Goal: Task Accomplishment & Management: Complete application form

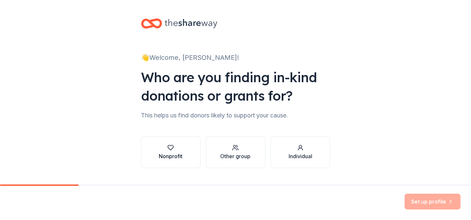
click at [163, 150] on div "button" at bounding box center [171, 147] width 24 height 7
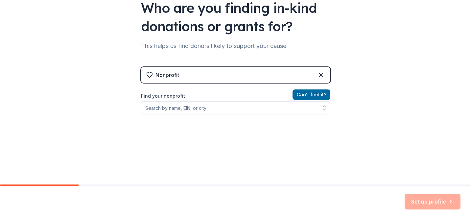
scroll to position [72, 0]
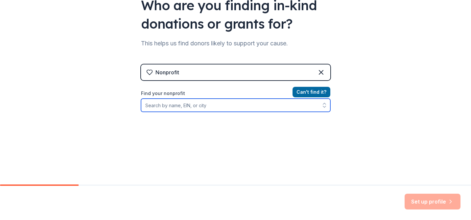
click at [186, 105] on input "Find your nonprofit" at bounding box center [235, 105] width 189 height 13
type input "[US_EMPLOYER_IDENTIFICATION_NUMBER]"
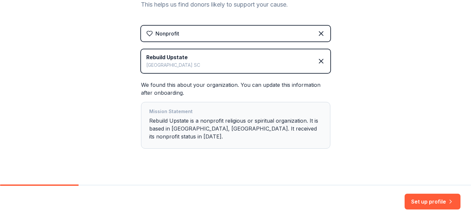
scroll to position [112, 0]
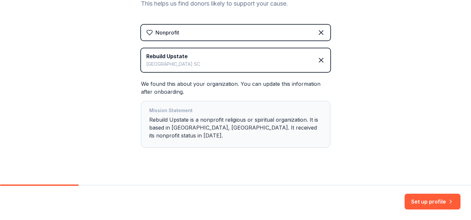
click at [214, 125] on div "Mission Statement Rebuild Upstate is a nonprofit religious or spiritual organiz…" at bounding box center [235, 123] width 173 height 35
click at [416, 198] on button "Set up profile" at bounding box center [432, 201] width 56 height 16
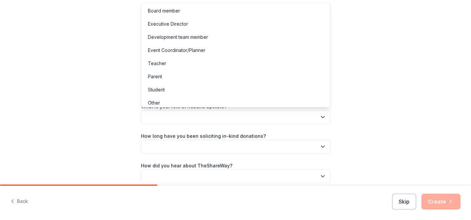
click at [215, 116] on button "button" at bounding box center [235, 117] width 189 height 14
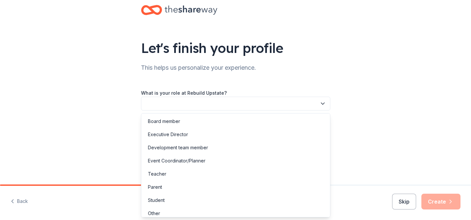
click at [198, 104] on button "button" at bounding box center [235, 104] width 189 height 14
click at [180, 147] on div "Development team member" at bounding box center [178, 148] width 60 height 8
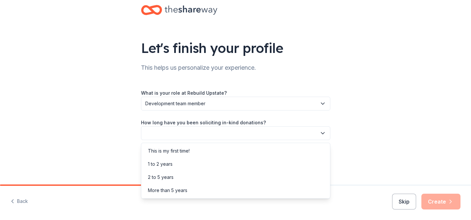
click at [177, 134] on button "button" at bounding box center [235, 133] width 189 height 14
click at [166, 195] on div "More than 5 years" at bounding box center [236, 190] width 186 height 13
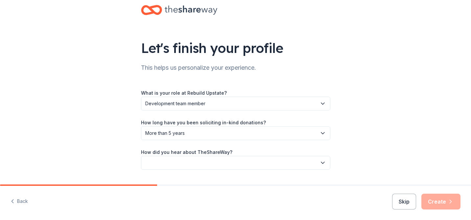
click at [167, 160] on button "button" at bounding box center [235, 163] width 189 height 14
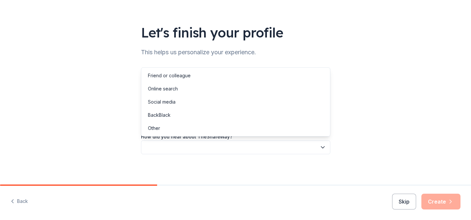
scroll to position [30, 0]
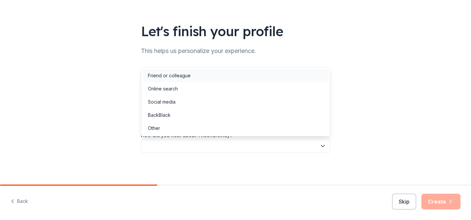
click at [170, 76] on div "Friend or colleague" at bounding box center [169, 76] width 43 height 8
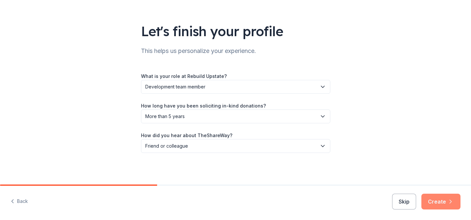
click at [432, 201] on button "Create" at bounding box center [440, 201] width 39 height 16
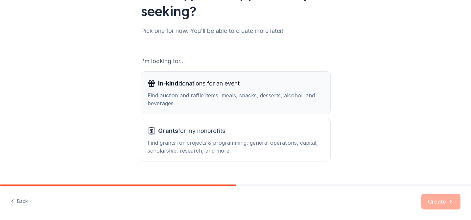
scroll to position [72, 0]
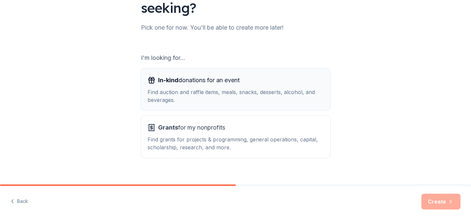
click at [210, 91] on div "Find auction and raffle items, meals, snacks, desserts, alcohol, and beverages." at bounding box center [235, 96] width 176 height 16
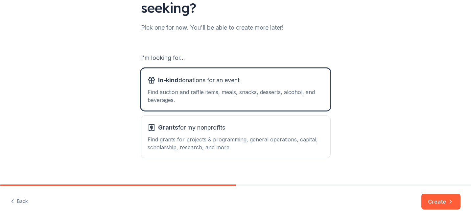
scroll to position [81, 0]
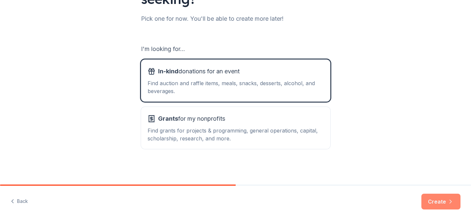
click at [429, 200] on button "Create" at bounding box center [440, 201] width 39 height 16
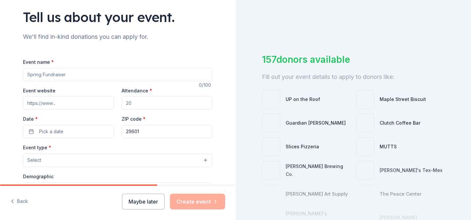
scroll to position [45, 0]
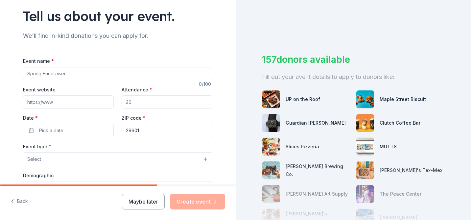
click at [78, 76] on input "Event name *" at bounding box center [117, 73] width 189 height 13
type input "Toast To Home"
click at [141, 101] on input "Attendance *" at bounding box center [167, 101] width 91 height 13
type input "1"
type input "200"
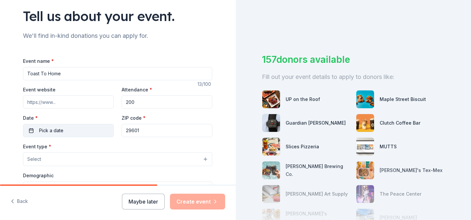
click at [65, 128] on button "Pick a date" at bounding box center [68, 130] width 91 height 13
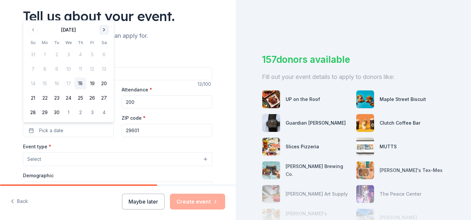
click at [105, 32] on button "Go to next month" at bounding box center [104, 29] width 9 height 9
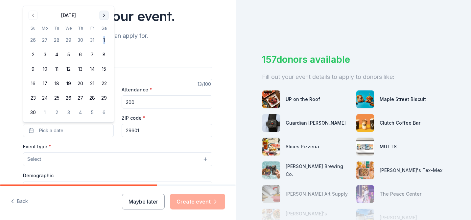
click at [105, 32] on tbody "26 27 28 29 30 31 1 2 3 4 5 6 7 8 9 10 11 12 13 14 15 16 17 18 19 20 21 22 23 2…" at bounding box center [68, 75] width 83 height 87
click at [104, 18] on button "Go to next month" at bounding box center [104, 15] width 9 height 9
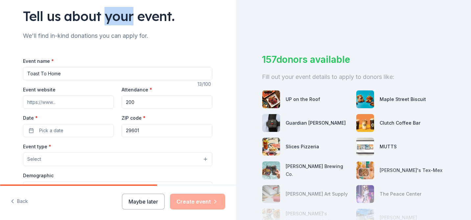
click at [104, 18] on div "Tell us about your event." at bounding box center [117, 16] width 189 height 18
click at [73, 135] on button "Pick a date" at bounding box center [68, 130] width 91 height 13
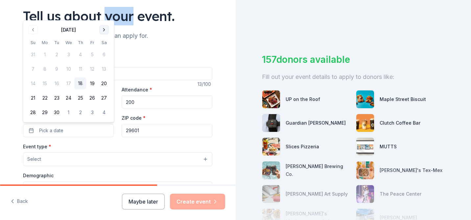
click at [106, 31] on button "Go to next month" at bounding box center [104, 29] width 9 height 9
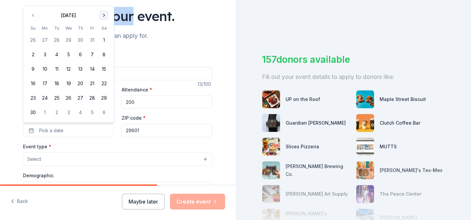
click at [103, 17] on button "Go to next month" at bounding box center [104, 15] width 9 height 9
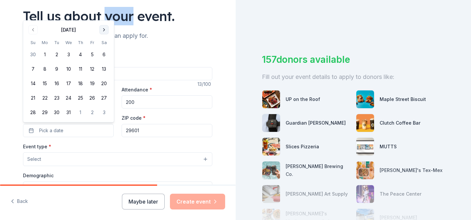
click at [104, 28] on button "Go to next month" at bounding box center [104, 29] width 9 height 9
click at [92, 111] on button "27" at bounding box center [92, 112] width 12 height 12
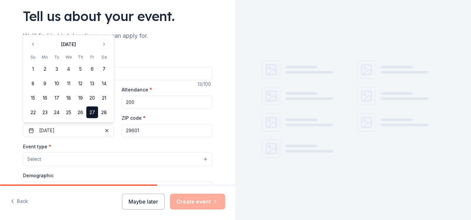
click at [148, 131] on input "29601" at bounding box center [167, 130] width 91 height 13
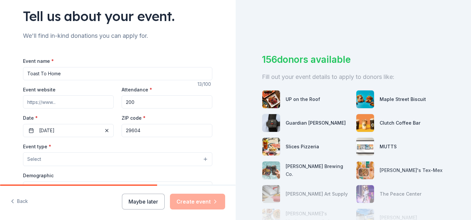
type input "29604"
click at [64, 101] on input "Event website" at bounding box center [68, 101] width 91 height 13
type input "[DOMAIN_NAME]"
click at [85, 148] on div "Event type * Select" at bounding box center [117, 154] width 189 height 24
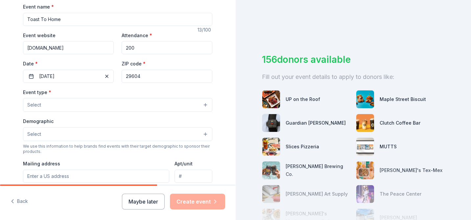
scroll to position [115, 0]
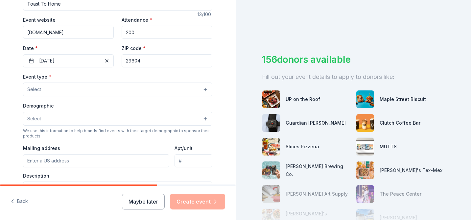
click at [78, 90] on button "Select" at bounding box center [117, 89] width 189 height 14
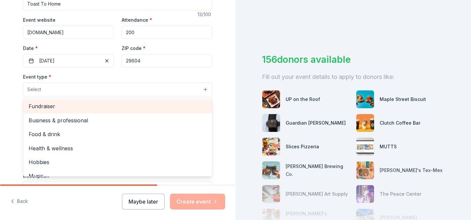
click at [52, 103] on span "Fundraiser" at bounding box center [118, 106] width 178 height 9
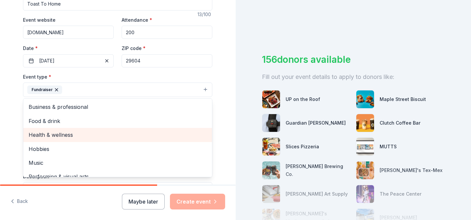
scroll to position [8, 0]
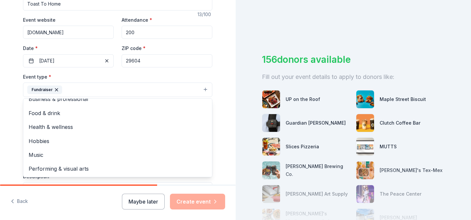
click at [137, 77] on div "Event type * Fundraiser Business & professional Food & drink Health & wellness …" at bounding box center [117, 85] width 189 height 25
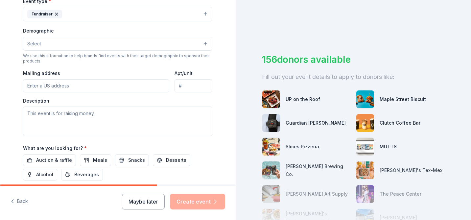
scroll to position [191, 0]
click at [67, 40] on button "Select" at bounding box center [117, 43] width 189 height 14
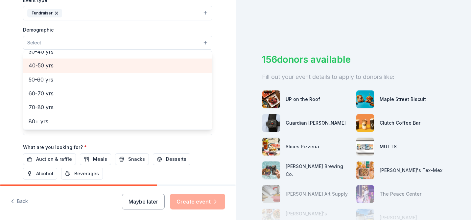
scroll to position [0, 0]
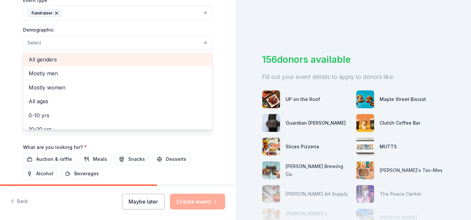
click at [48, 59] on span "All genders" at bounding box center [118, 59] width 178 height 9
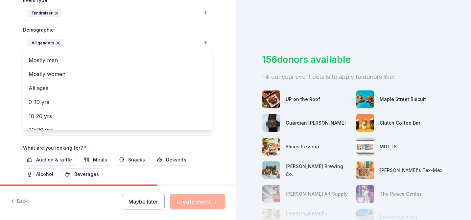
click at [14, 66] on div "Tell us about your event. We'll find in-kind donations you can apply for. Event…" at bounding box center [117, 28] width 210 height 438
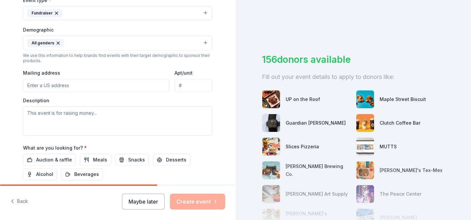
click at [67, 83] on input "Mailing address" at bounding box center [96, 85] width 146 height 13
click at [83, 82] on input "[STREET_ADDRESS]" at bounding box center [96, 85] width 146 height 13
type input "I"
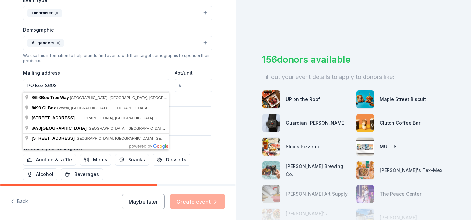
click at [134, 65] on div "Event type * Fundraiser Demographic All genders We use this information to help…" at bounding box center [117, 66] width 189 height 140
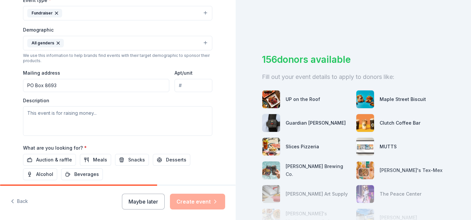
click at [81, 81] on input "PO Box 8693" at bounding box center [96, 85] width 146 height 13
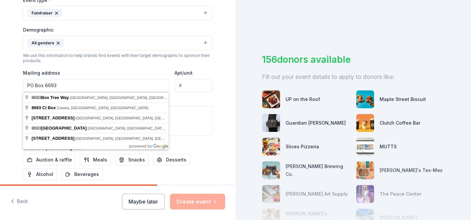
click at [81, 81] on input "PO Box 8693" at bounding box center [96, 85] width 146 height 13
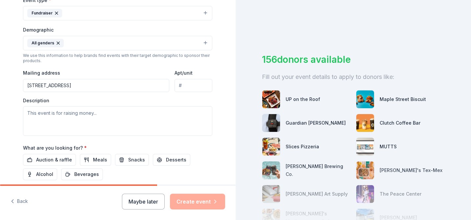
type input "[STREET_ADDRESS]"
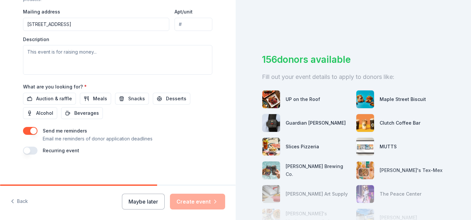
scroll to position [254, 0]
click at [63, 99] on span "Auction & raffle" at bounding box center [54, 98] width 36 height 8
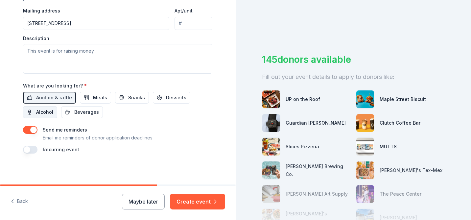
click at [44, 112] on span "Alcohol" at bounding box center [44, 112] width 17 height 8
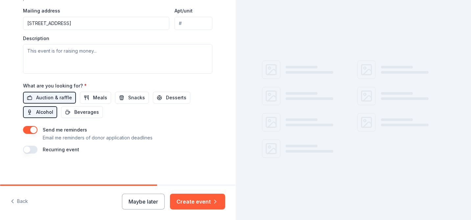
click at [44, 112] on span "Alcohol" at bounding box center [44, 112] width 17 height 8
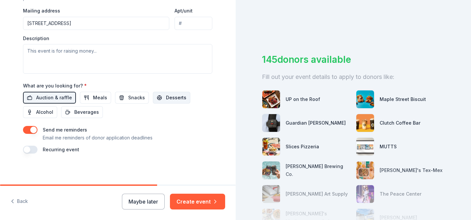
click at [166, 97] on span "Desserts" at bounding box center [176, 98] width 20 height 8
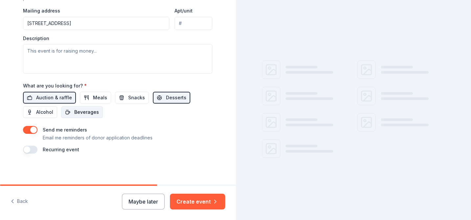
click at [90, 114] on span "Beverages" at bounding box center [86, 112] width 25 height 8
click at [128, 99] on span "Snacks" at bounding box center [136, 98] width 17 height 8
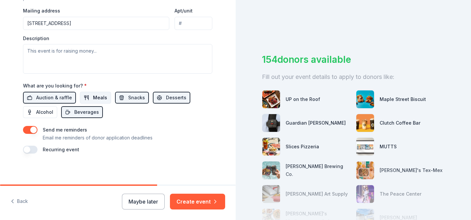
click at [93, 99] on span "Meals" at bounding box center [100, 98] width 14 height 8
